Goal: Navigation & Orientation: Find specific page/section

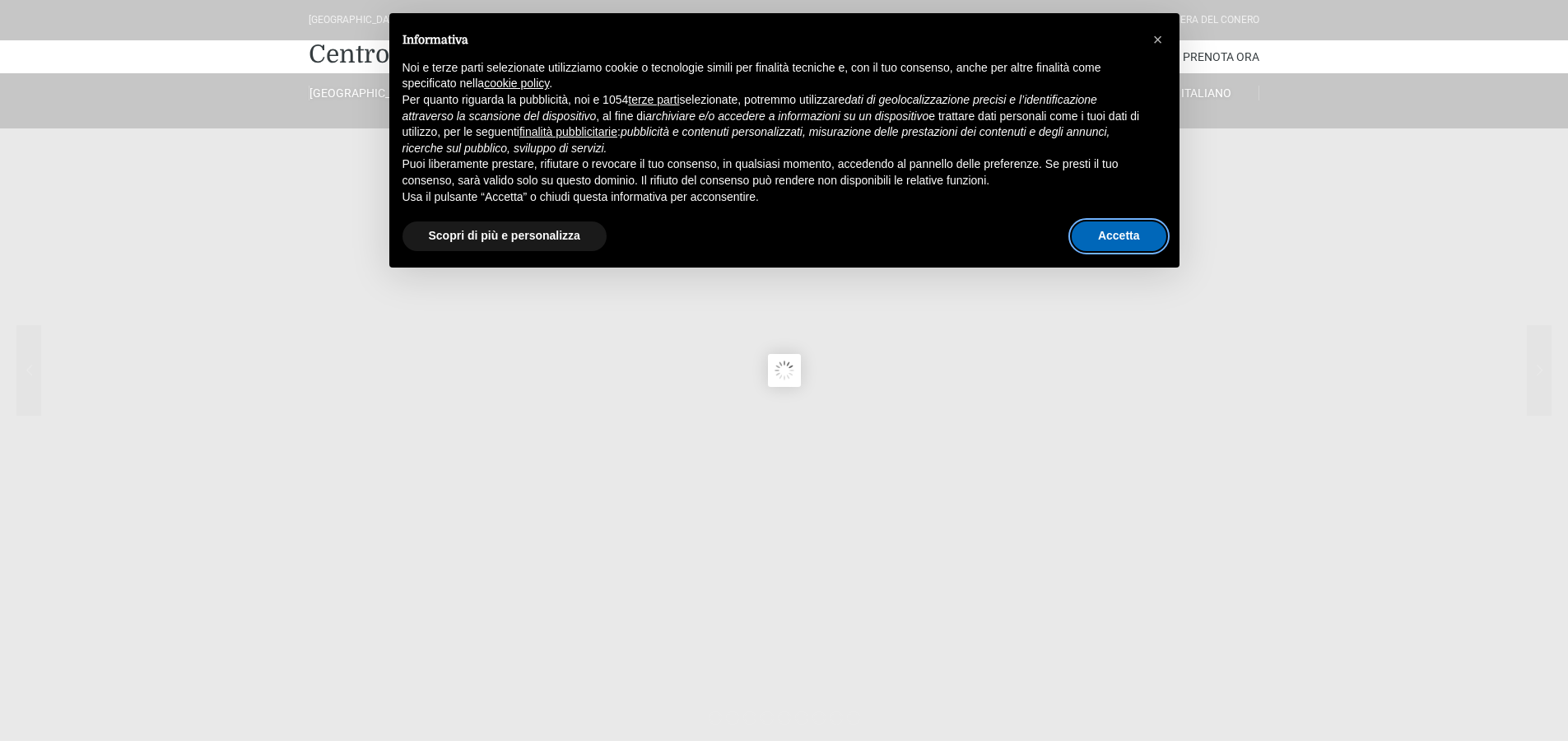
click at [1122, 237] on button "Accetta" at bounding box center [1119, 236] width 94 height 30
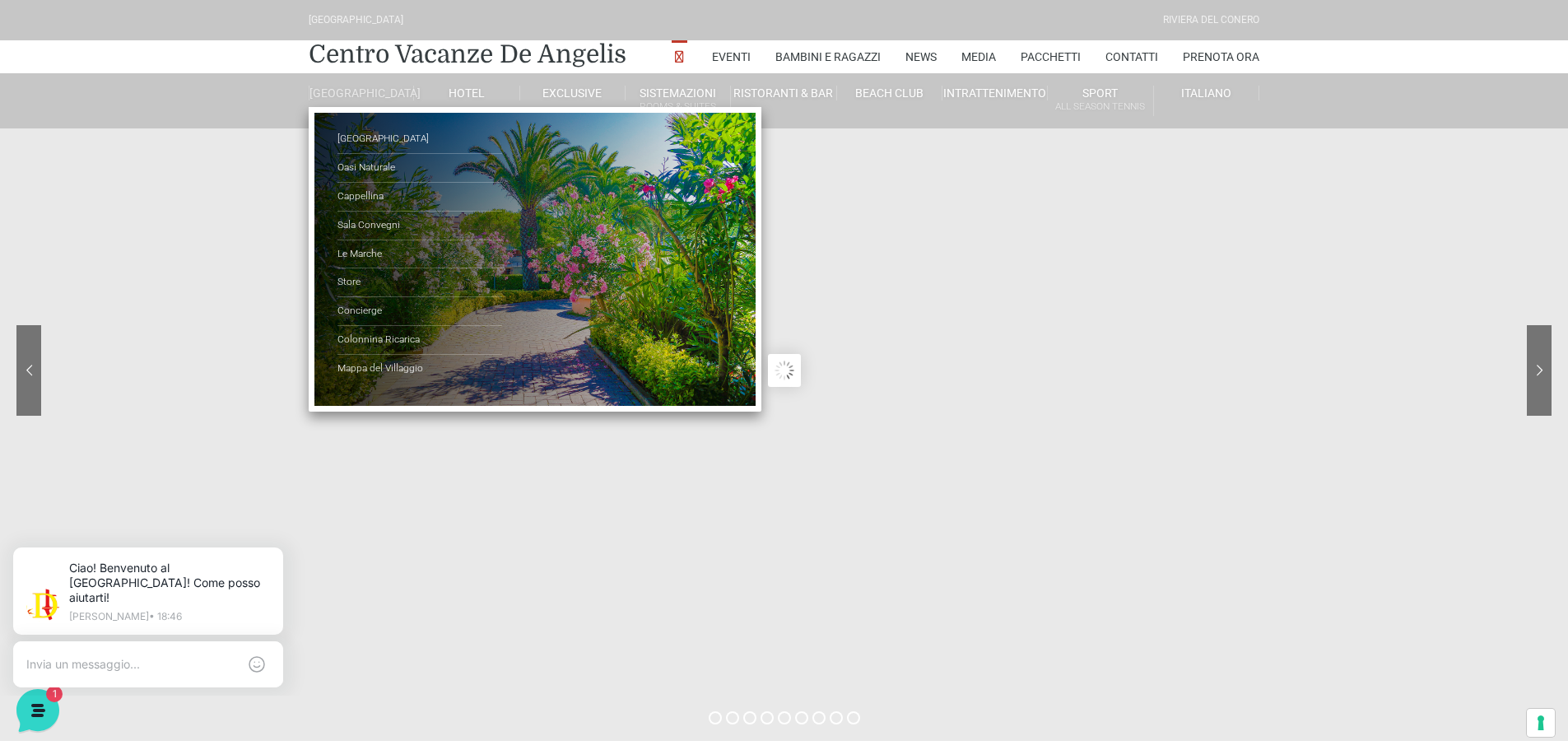
click at [357, 93] on link "[GEOGRAPHIC_DATA]" at bounding box center [361, 92] width 105 height 15
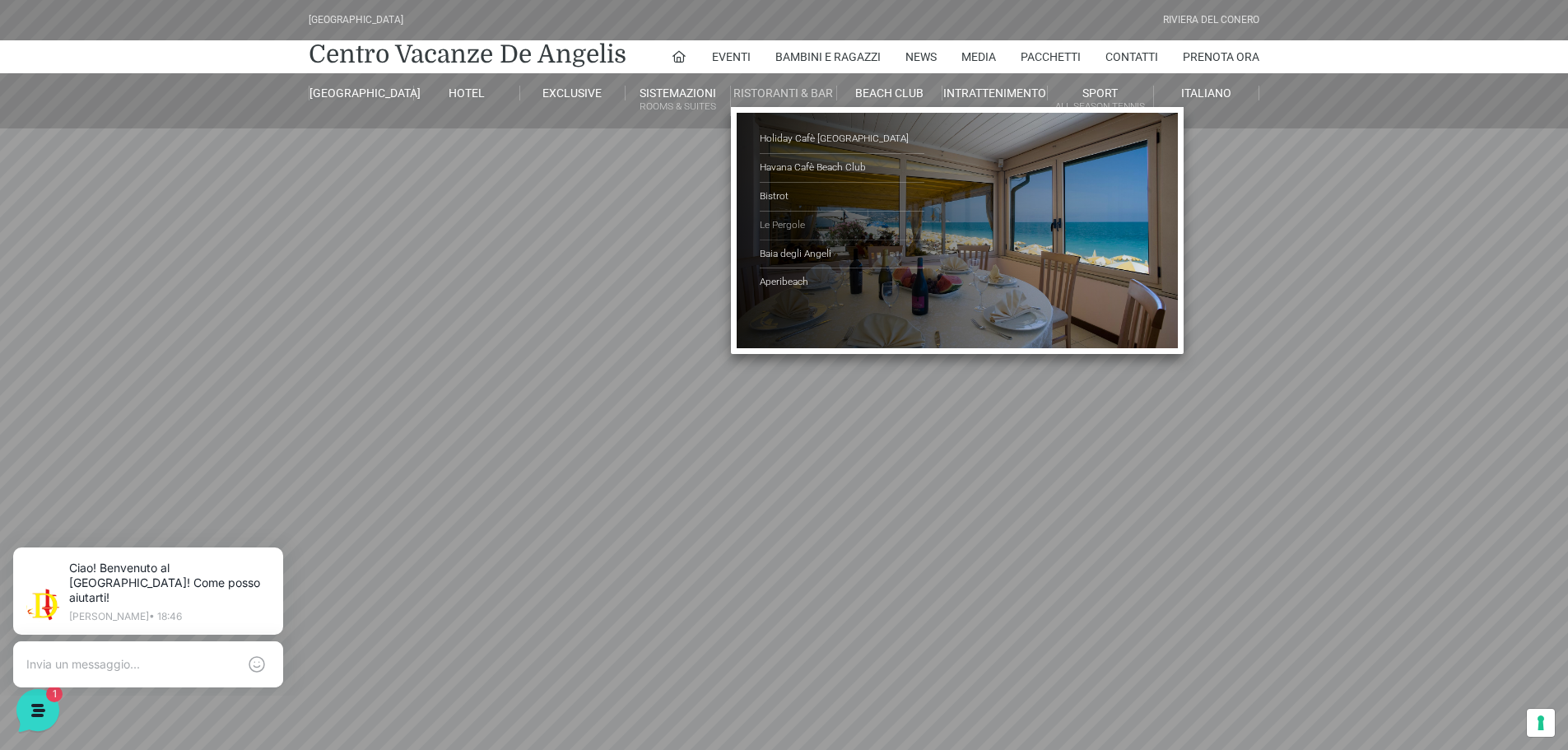
click at [791, 227] on link "Le Pergole" at bounding box center [842, 225] width 165 height 29
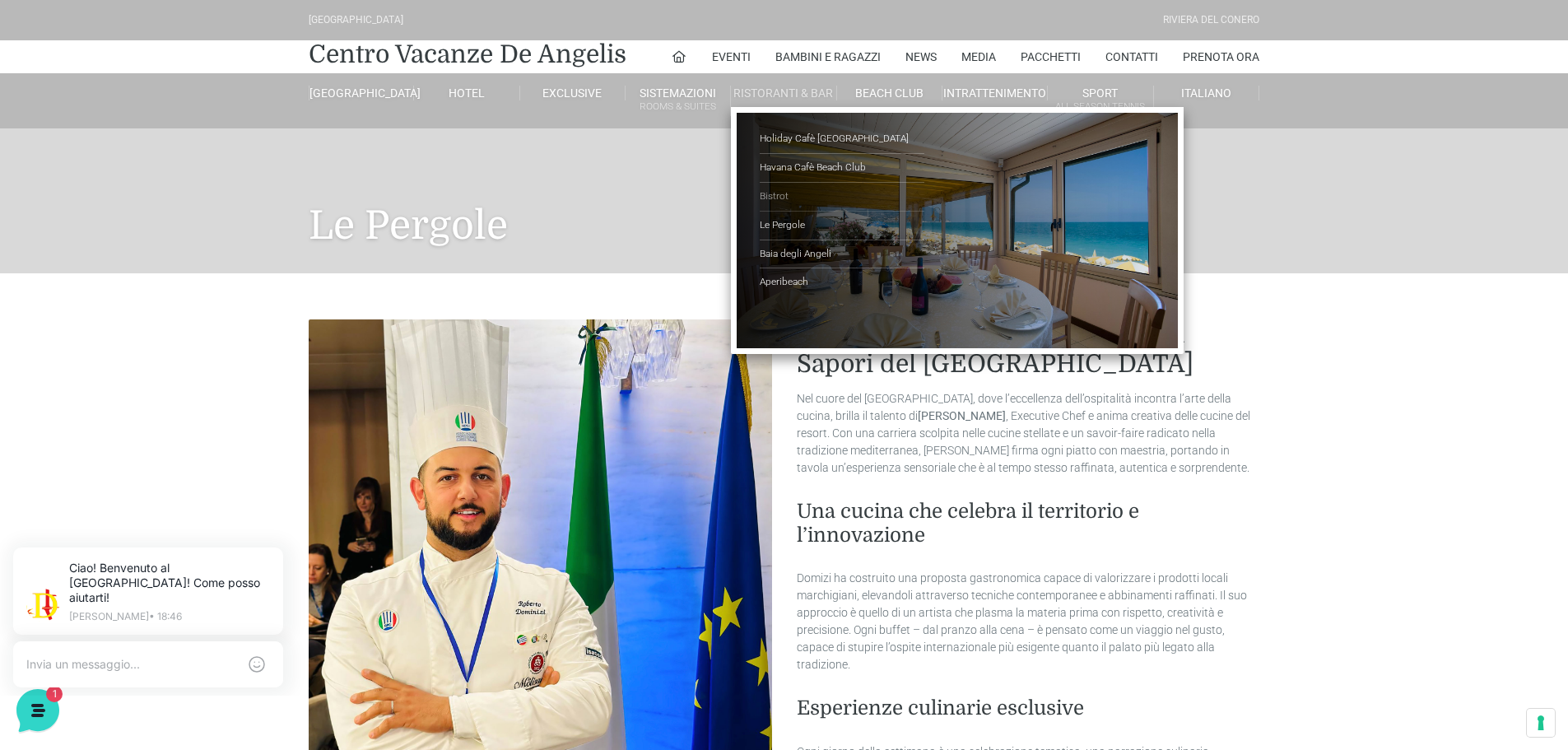
click at [771, 193] on link "Bistrot" at bounding box center [842, 196] width 165 height 29
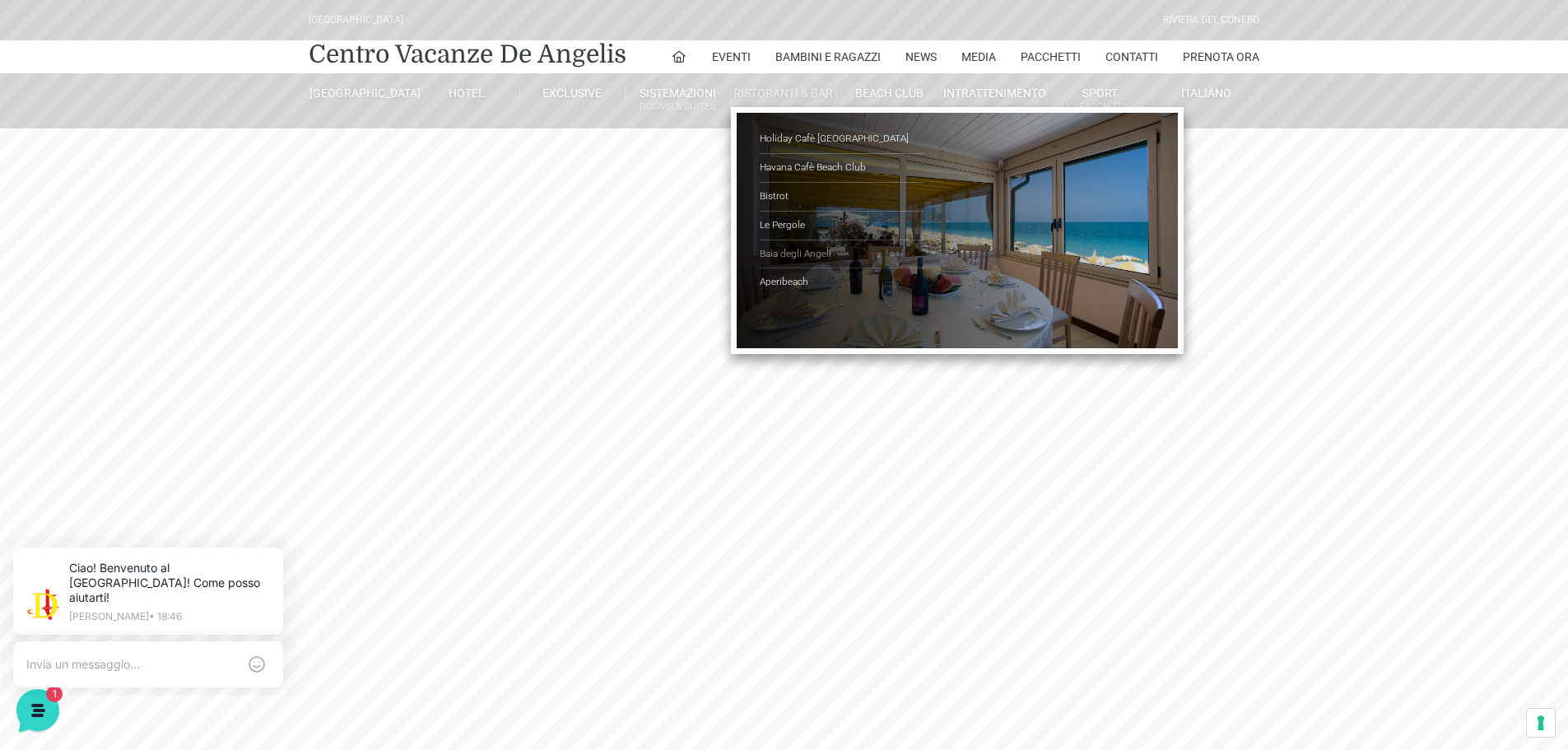
click at [783, 252] on link "Baia degli Angeli" at bounding box center [842, 254] width 165 height 29
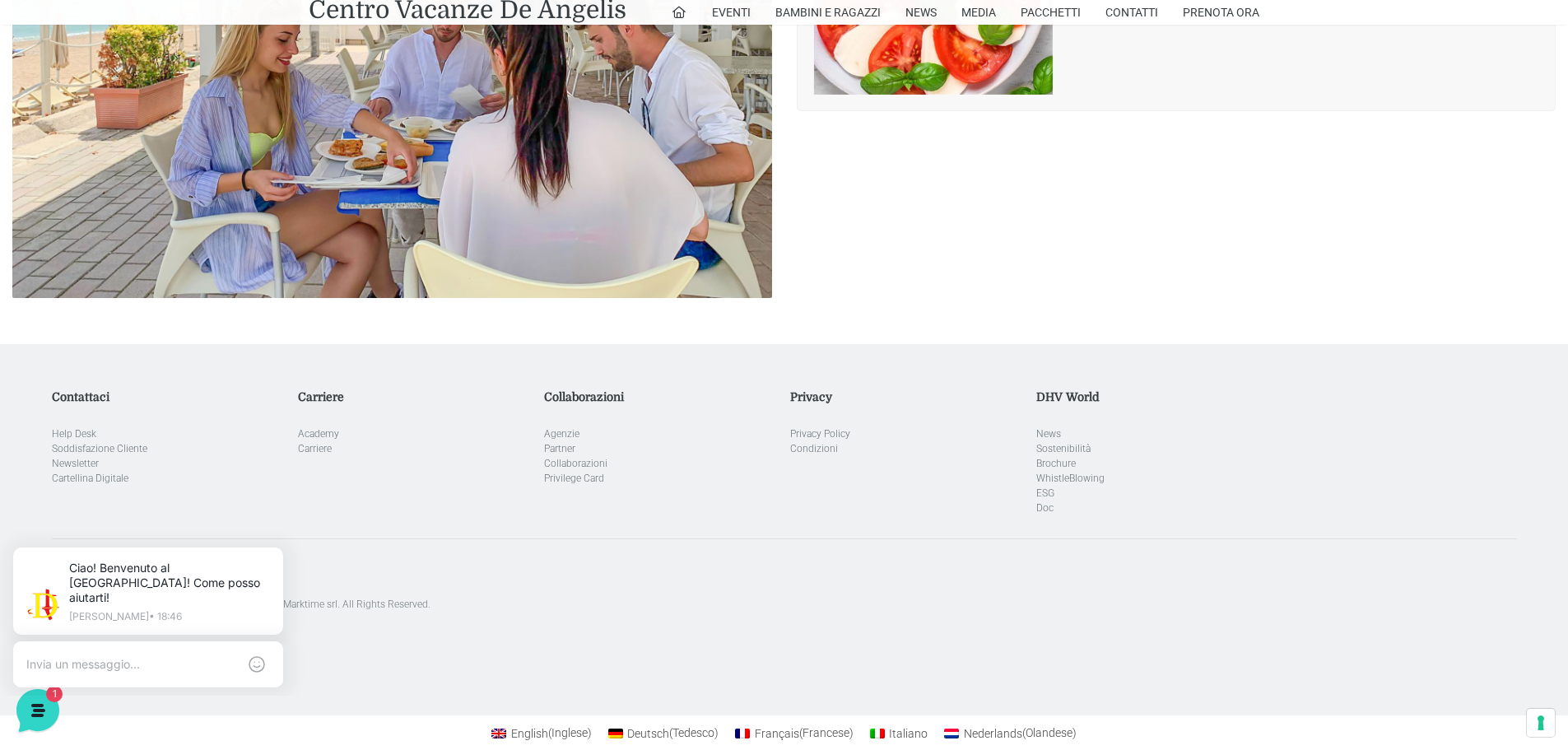
scroll to position [3194, 0]
